Goal: Task Accomplishment & Management: Manage account settings

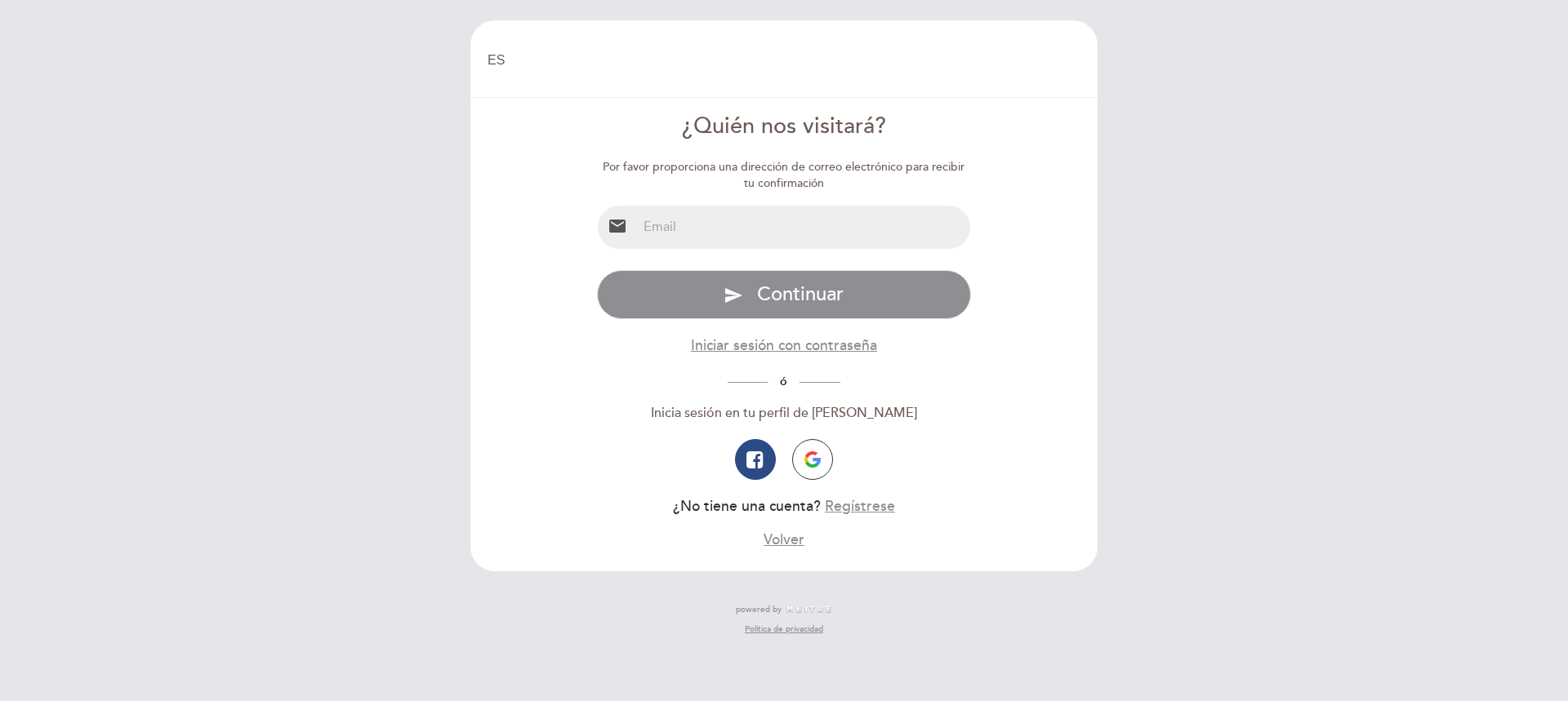
select select "es"
click at [647, 232] on input "email" at bounding box center [804, 227] width 334 height 43
type input "[EMAIL_ADDRESS][DOMAIN_NAME]"
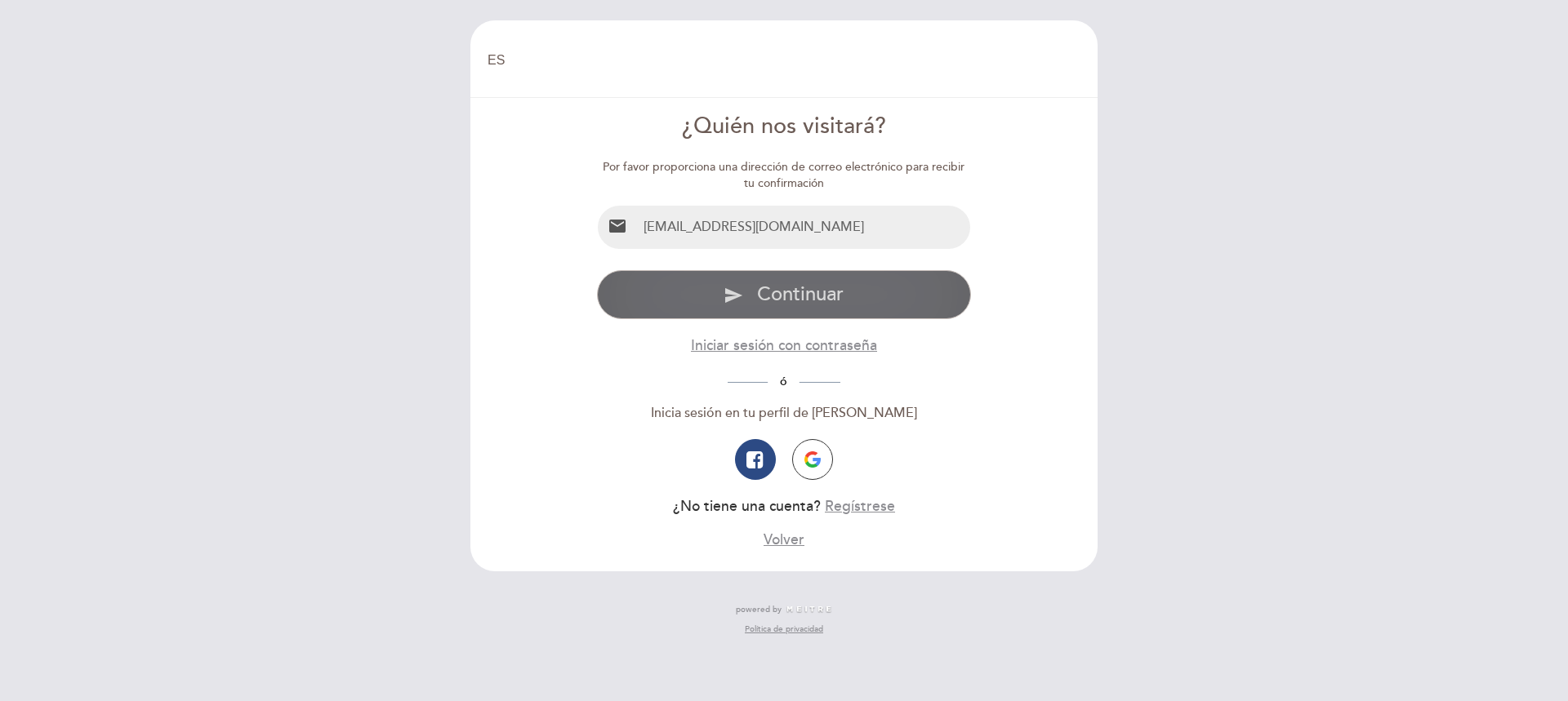
click at [772, 298] on span "Continuar" at bounding box center [801, 295] width 86 height 24
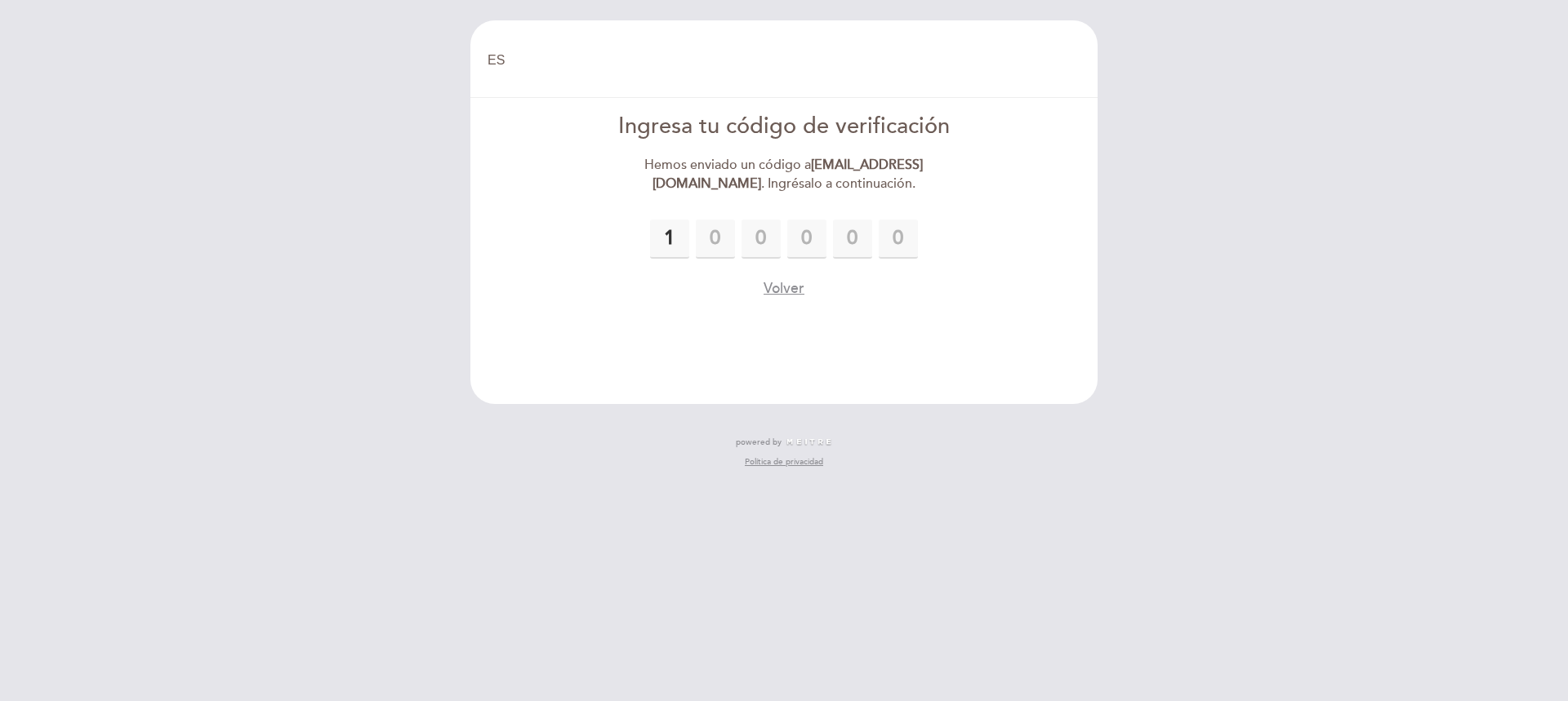
type input "1"
type input "8"
type input "6"
type input "5"
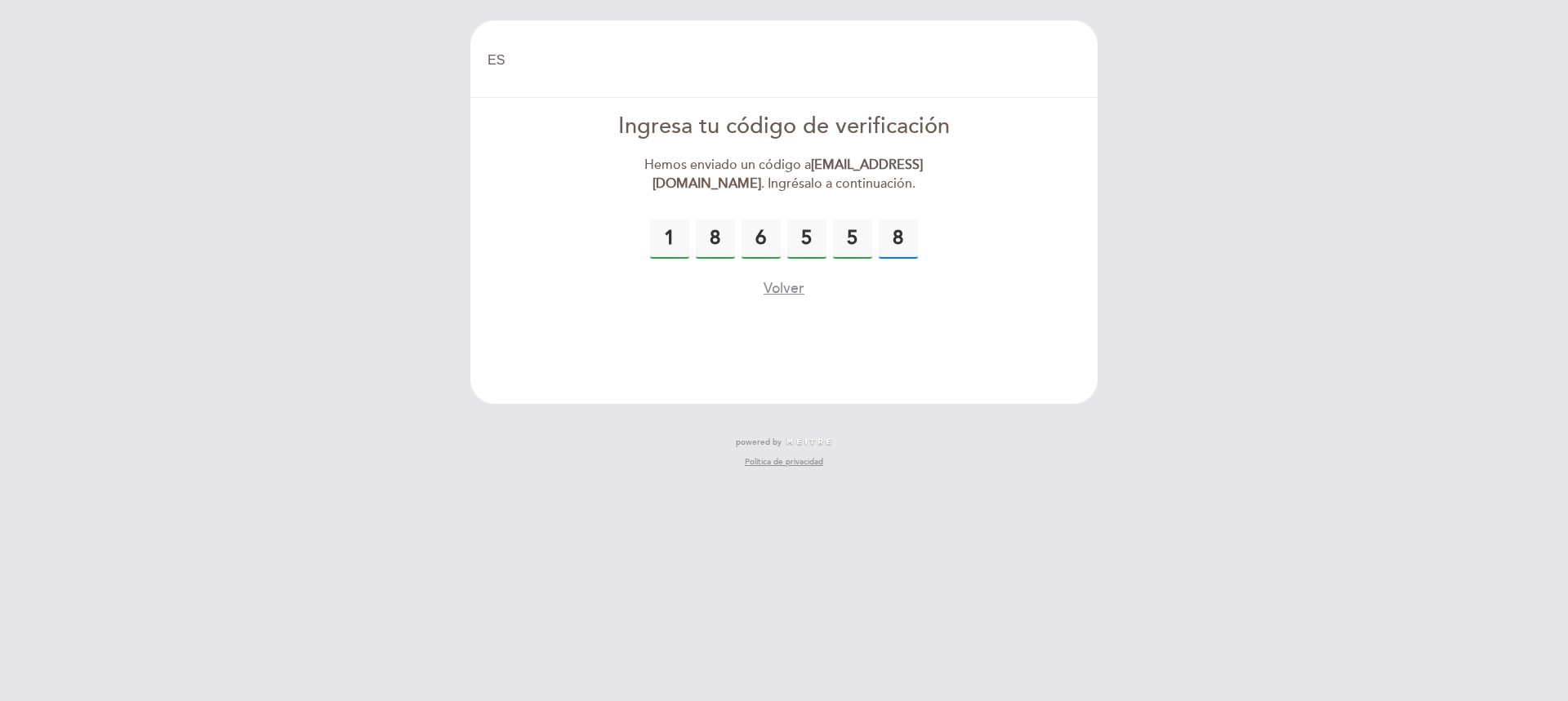
type input "8"
click at [1026, 284] on form "Ingresa tu código de verificación Hemos enviado un código a [EMAIL_ADDRESS][DOM…" at bounding box center [783, 204] width 604 height 188
